Goal: Task Accomplishment & Management: Manage account settings

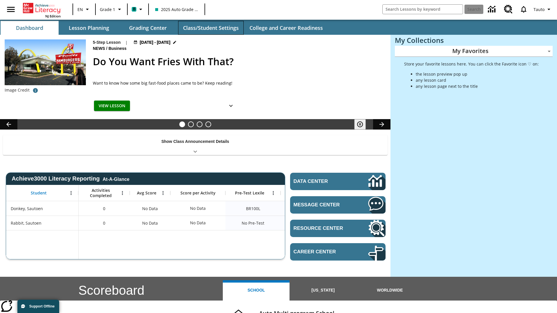
click at [211, 28] on button "Class/Student Settings" at bounding box center [211, 28] width 66 height 14
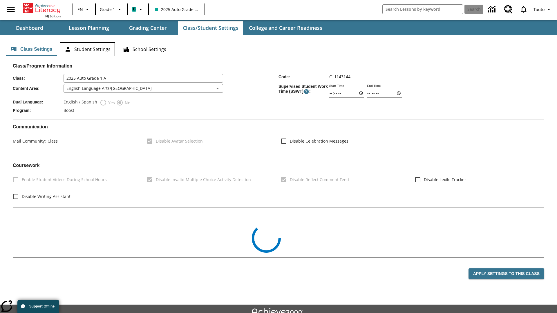
click at [87, 49] on button "Student Settings" at bounding box center [87, 49] width 55 height 14
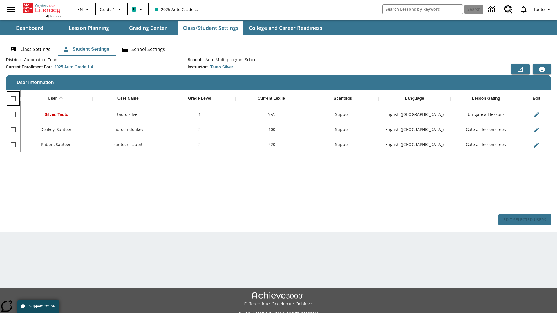
click at [13, 99] on input "Select all rows" at bounding box center [13, 99] width 12 height 12
checkbox input "true"
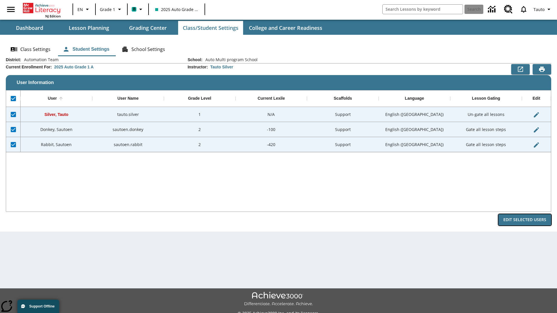
click at [525, 220] on button "Edit Selected Users" at bounding box center [524, 219] width 53 height 11
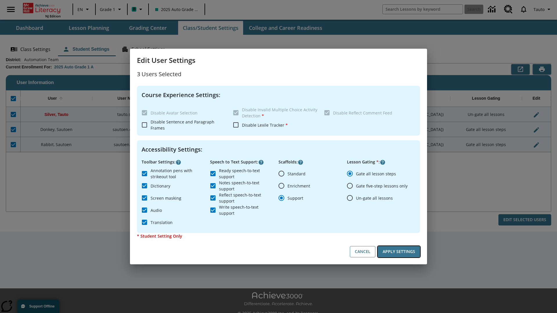
click at [399, 252] on button "Apply Settings" at bounding box center [399, 251] width 42 height 11
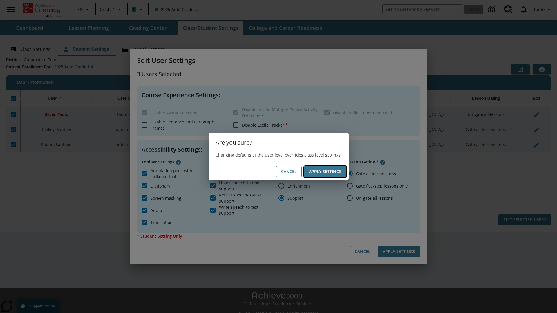
click at [325, 172] on button "Apply Settings" at bounding box center [325, 171] width 42 height 11
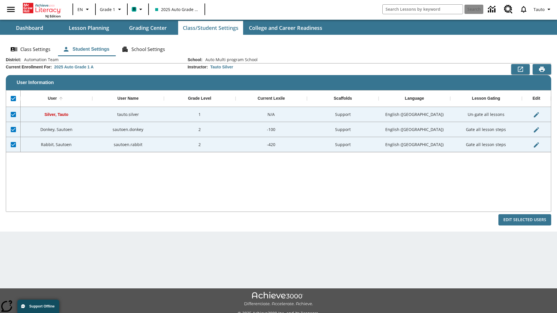
checkbox input "false"
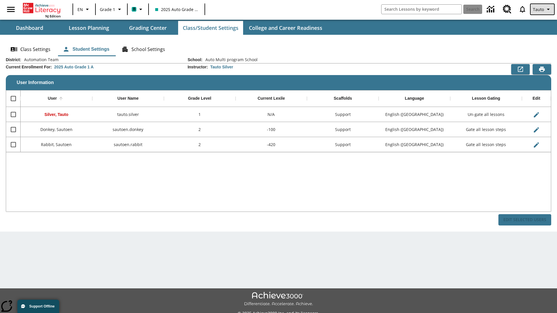
click at [543, 9] on span "Tauto" at bounding box center [538, 9] width 11 height 6
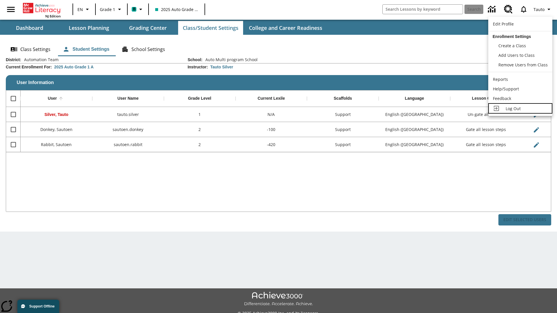
click at [520, 109] on span "Log Out" at bounding box center [513, 109] width 15 height 6
